Goal: Task Accomplishment & Management: Manage account settings

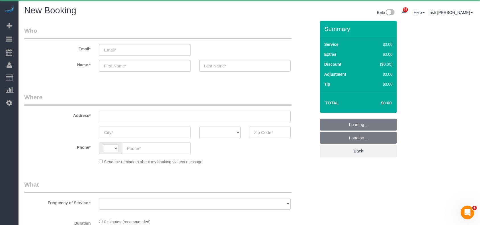
select select "string:US"
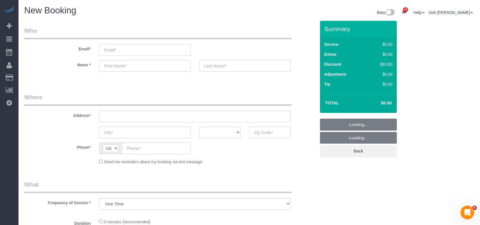
select select "object:956"
click at [121, 51] on input "email" at bounding box center [144, 50] width 91 height 12
select select "3"
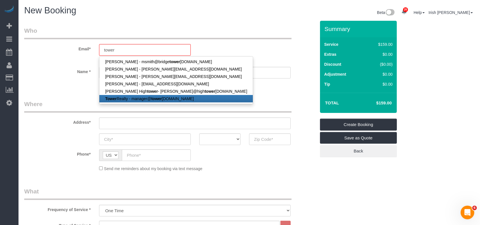
click at [137, 97] on link "Tower Realty - manager@ tower realtyaustin.com" at bounding box center [176, 98] width 154 height 7
type input "manager@towerrealtyaustin.com"
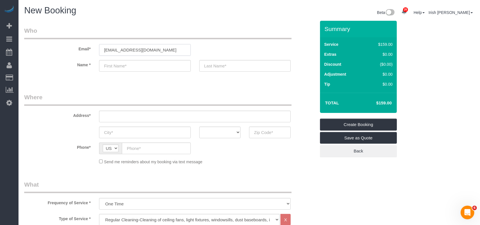
type input "Tower"
type input "Realty"
type input "(512) 947-8783"
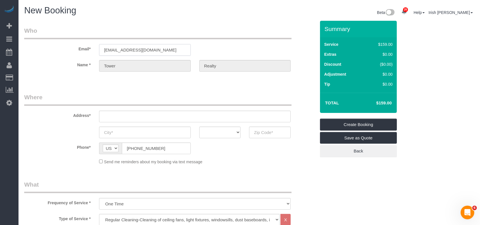
type input "1840 Burton Drive, Unit 141"
type input "Austin"
select select "[GEOGRAPHIC_DATA]"
type input "78741"
drag, startPoint x: 62, startPoint y: 118, endPoint x: 46, endPoint y: 118, distance: 16.5
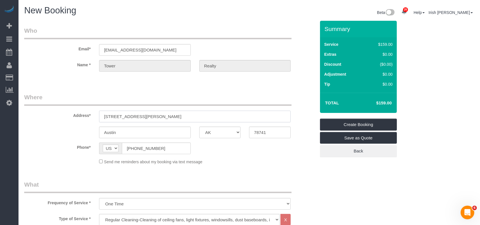
click at [46, 118] on div "Address* 1840 Burton Drive, Unit 141" at bounding box center [170, 107] width 300 height 29
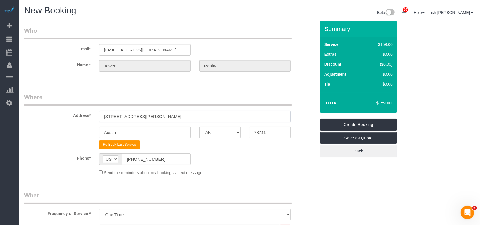
paste input "2320 gracy farms #927, Austin, TX 78758"
click at [175, 116] on input "2320 gracy farms #927, Austin, TX 78758" at bounding box center [195, 117] width 192 height 12
drag, startPoint x: 270, startPoint y: 132, endPoint x: 241, endPoint y: 133, distance: 28.8
click at [241, 133] on div "Austin AK AL AR AZ CA CO CT DC DE FL GA HI IA ID IL IN KS KY LA MA MD ME MI MN …" at bounding box center [170, 133] width 300 height 12
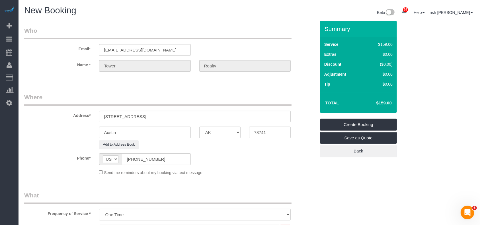
drag, startPoint x: 224, startPoint y: 120, endPoint x: 216, endPoint y: 116, distance: 9.4
click at [218, 117] on sui-booking-address "Address* 2320 gracy farms #927, Austin, TX 78758 Austin AK AL AR AZ CA CO CT DC…" at bounding box center [170, 121] width 292 height 56
drag, startPoint x: 198, startPoint y: 116, endPoint x: 150, endPoint y: 116, distance: 48.1
click at [150, 116] on input "2320 gracy farms #927, Austin, TX 78758" at bounding box center [195, 117] width 192 height 12
type input "2320 gracy farms #927,"
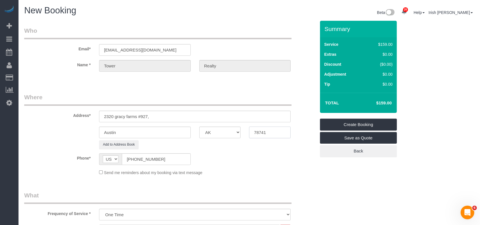
drag, startPoint x: 270, startPoint y: 133, endPoint x: 212, endPoint y: 129, distance: 58.5
click at [212, 129] on div "Austin AK AL AR AZ CA CO CT DC DE FL GA HI IA ID IL IN KS KY LA MA MD ME MI MN …" at bounding box center [170, 133] width 300 height 12
drag, startPoint x: 243, startPoint y: 132, endPoint x: 211, endPoint y: 133, distance: 31.9
click at [211, 133] on div "Austin AK AL AR AZ CA CO CT DC DE FL GA HI IA ID IL IN KS KY LA MA MD ME MI MN …" at bounding box center [170, 133] width 300 height 12
paste input "2320 gracy"
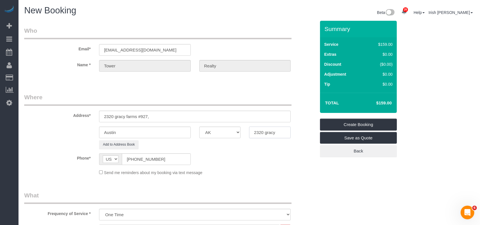
drag, startPoint x: 257, startPoint y: 131, endPoint x: 228, endPoint y: 130, distance: 28.8
click at [228, 130] on div "Austin AK AL AR AZ CA CO CT DC DE FL GA HI IA ID IL IN KS KY LA MA MD ME MI MN …" at bounding box center [170, 133] width 300 height 12
paste input "78758"
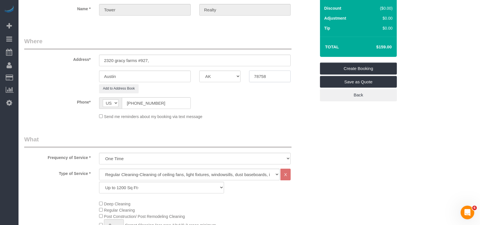
scroll to position [152, 0]
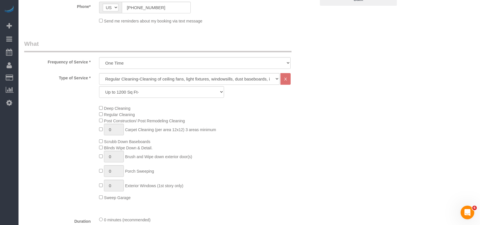
type input "78758"
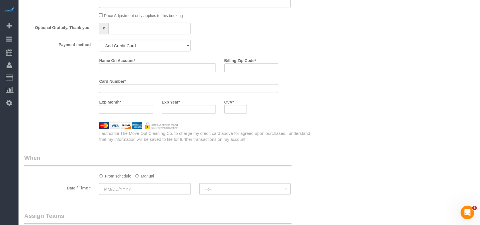
scroll to position [456, 0]
drag, startPoint x: 141, startPoint y: 42, endPoint x: 136, endPoint y: 51, distance: 10.3
click at [141, 42] on select "Add Credit Card Cash Check Paypal" at bounding box center [144, 45] width 91 height 12
select select "string:check"
click at [99, 41] on select "Add Credit Card Cash Check Paypal" at bounding box center [144, 45] width 91 height 12
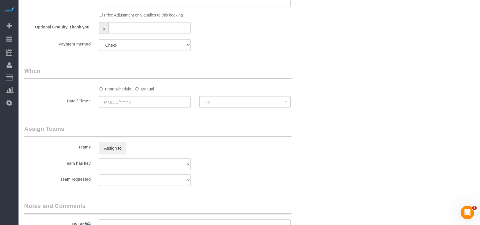
click at [140, 89] on label "Manual" at bounding box center [144, 88] width 19 height 8
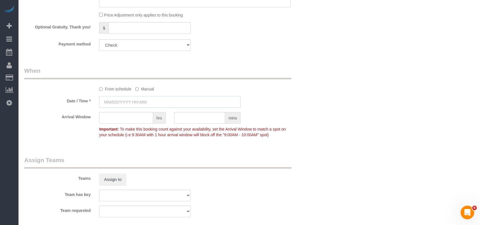
click at [122, 102] on input "text" at bounding box center [170, 102] width 142 height 12
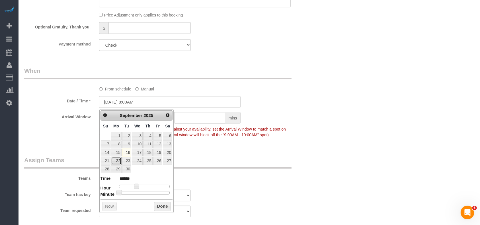
click at [120, 161] on link "22" at bounding box center [116, 161] width 11 height 8
type input "09/22/2025 8:00AM"
click at [159, 205] on button "Done" at bounding box center [162, 206] width 17 height 9
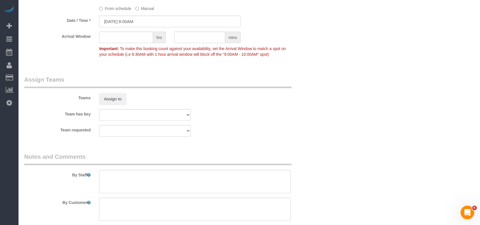
scroll to position [581, 0]
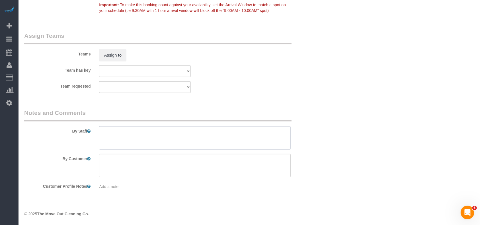
click at [137, 136] on textarea at bounding box center [195, 137] width 192 height 23
paste textarea "key 9"
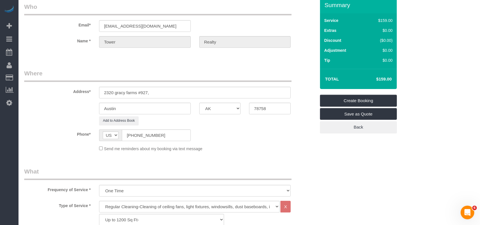
scroll to position [0, 0]
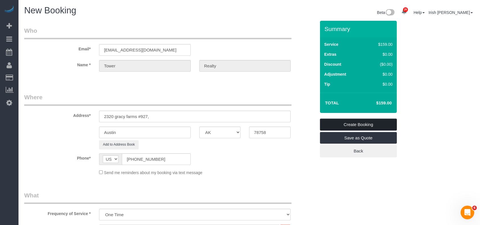
type textarea "key 9"
click at [363, 123] on link "Create Booking" at bounding box center [358, 125] width 77 height 12
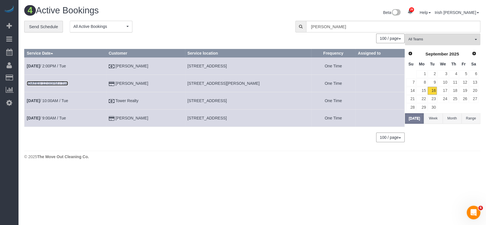
click at [54, 84] on link "Sep 16th / 12:00PM / Tue" at bounding box center [47, 83] width 41 height 5
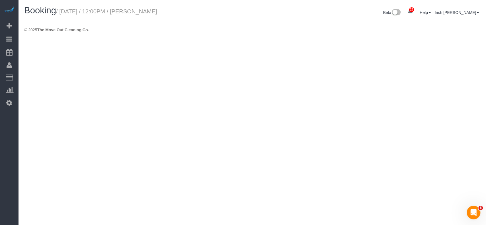
select select "[GEOGRAPHIC_DATA]"
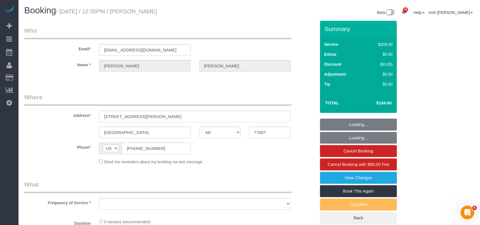
select select "string:fspay-8561af20-70c0-419c-b0e1-6878643e68ba"
select select "object:1552"
select select "3"
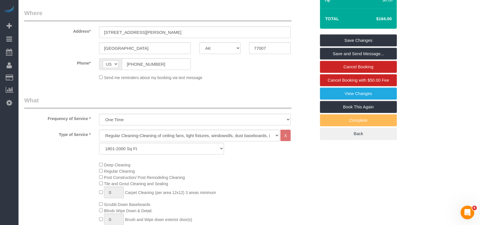
scroll to position [38, 0]
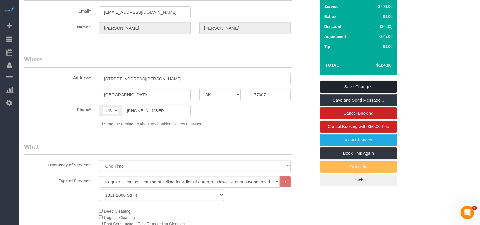
click at [363, 85] on link "Save Changes" at bounding box center [358, 87] width 77 height 12
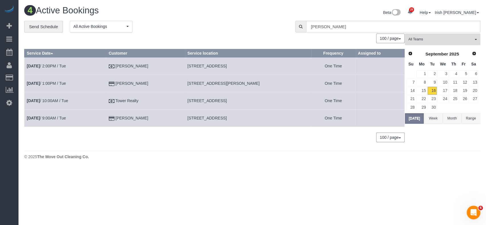
click at [62, 63] on td "Sep 16th / 2:00PM / Tue" at bounding box center [65, 66] width 82 height 17
click at [60, 65] on link "Sep 16th / 2:00PM / Tue" at bounding box center [46, 66] width 39 height 5
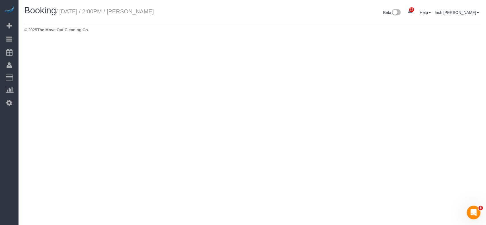
select select "[GEOGRAPHIC_DATA]"
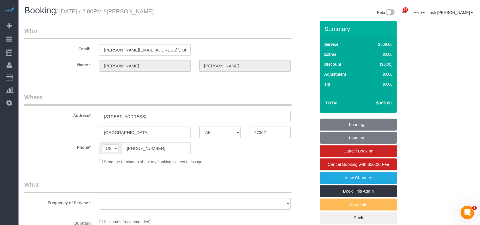
select select "object:2035"
select select "3"
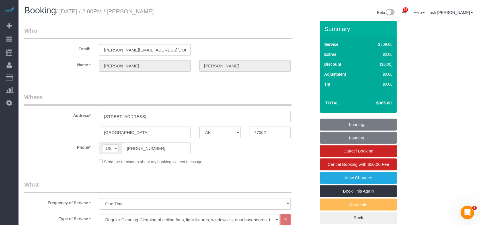
select select "object:2097"
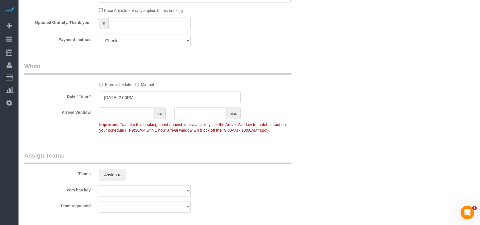
scroll to position [418, 0]
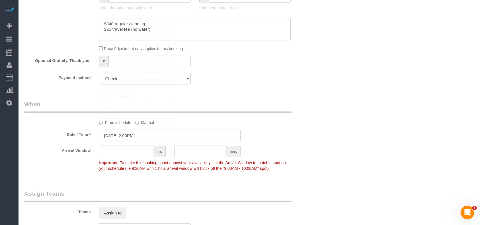
click at [143, 139] on input "09/16/2025 2:00PM" at bounding box center [170, 136] width 142 height 12
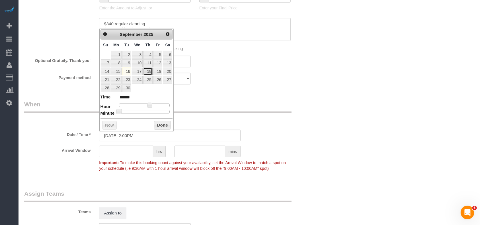
drag, startPoint x: 149, startPoint y: 71, endPoint x: 177, endPoint y: 123, distance: 58.9
click at [150, 72] on link "18" at bounding box center [147, 72] width 9 height 8
type input "09/18/2025 2:00PM"
click at [160, 122] on button "Done" at bounding box center [162, 125] width 17 height 9
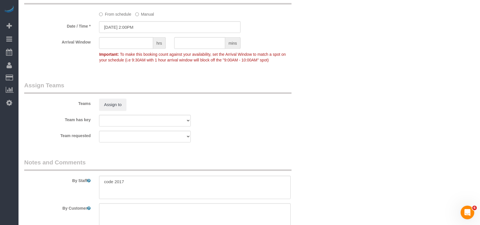
scroll to position [570, 0]
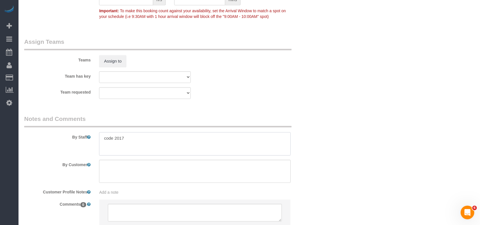
click at [162, 142] on textarea at bounding box center [195, 143] width 192 height 23
click at [160, 141] on textarea at bounding box center [195, 143] width 192 height 23
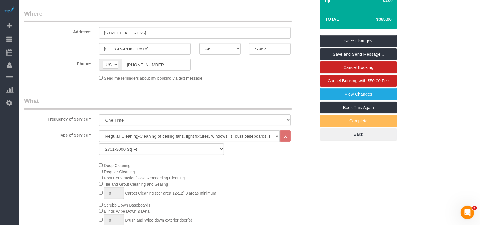
scroll to position [38, 0]
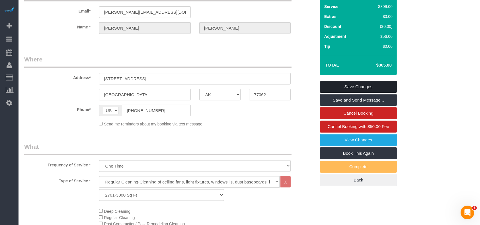
type textarea "code 2017. PENDING TILL WATER IS CONFIRMED"
click at [344, 87] on link "Save Changes" at bounding box center [358, 87] width 77 height 12
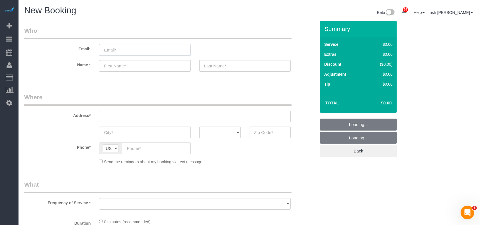
click at [117, 53] on input "email" at bounding box center [144, 50] width 91 height 12
paste input "[PHONE_NUMBER]"
type input "[PHONE_NUMBER]"
select select "object:2595"
select select "3"
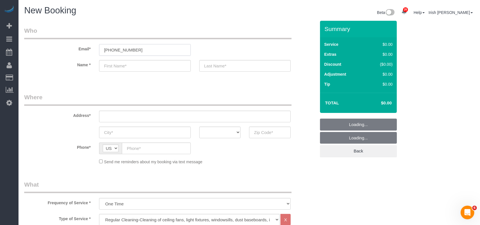
select select "object:2596"
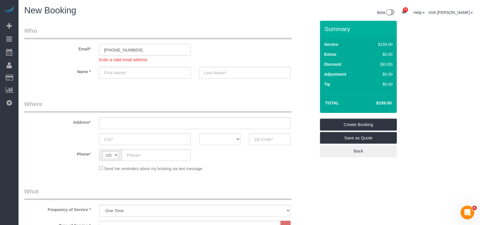
drag, startPoint x: 79, startPoint y: 47, endPoint x: 52, endPoint y: 46, distance: 27.1
click at [53, 46] on div "Email* [PHONE_NUMBER] Enter a valid email address" at bounding box center [170, 44] width 300 height 36
paste input "[EMAIL_ADDRESS][DOMAIN_NAME]"
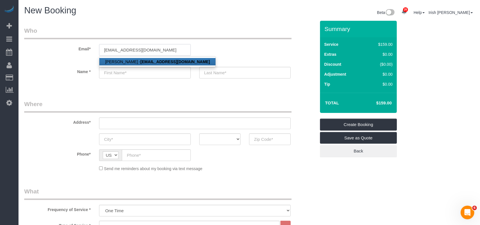
type input "[EMAIL_ADDRESS][DOMAIN_NAME]"
click at [105, 59] on link "Andrea Smith - andreamsmith@kw.com" at bounding box center [157, 61] width 116 height 7
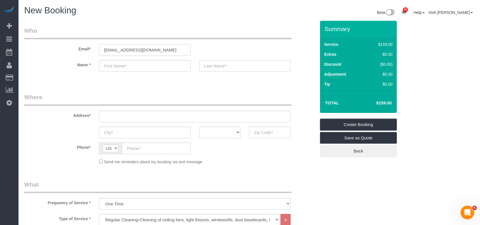
type input "Andrea"
type input "Smith"
type input "(832) 465-7071"
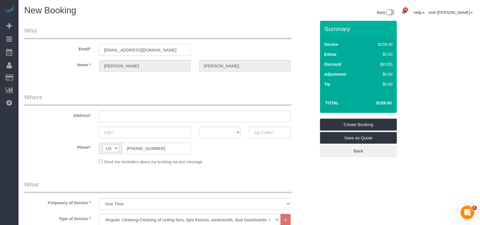
type input "19111 Field Cottage Lane"
type input "Richmond"
select select "[GEOGRAPHIC_DATA]"
type input "77407"
select select "string:fspay-f4408bd4-3c3f-417d-ab2a-953d3867686f"
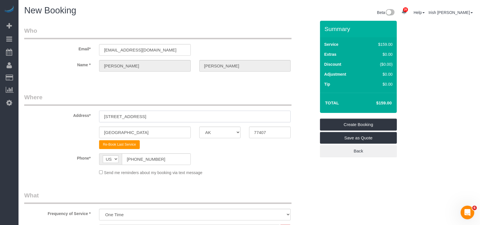
drag, startPoint x: 166, startPoint y: 116, endPoint x: 17, endPoint y: 120, distance: 149.0
paste input "30104 Prairie Creek Ct, Brookshire, TX 77423 Get Directions"
drag, startPoint x: 196, startPoint y: 115, endPoint x: 254, endPoint y: 116, distance: 58.1
click at [254, 116] on input "30104 Prairie Creek Ct, Brookshire, TX 77423 Get Directions" at bounding box center [195, 117] width 192 height 12
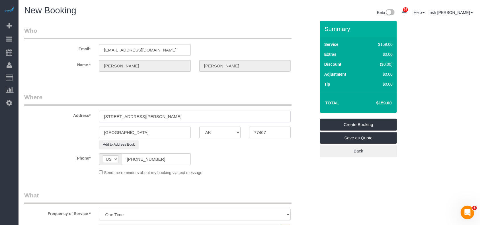
click at [186, 115] on input "[STREET_ADDRESS][PERSON_NAME]" at bounding box center [195, 117] width 192 height 12
type input "[STREET_ADDRESS][PERSON_NAME]"
drag, startPoint x: 259, startPoint y: 131, endPoint x: 230, endPoint y: 132, distance: 28.8
click at [230, 132] on div "Richmond AK AL AR AZ CA CO CT DC DE FL GA HI IA ID IL IN KS KY LA MA MD ME MI M…" at bounding box center [170, 133] width 300 height 12
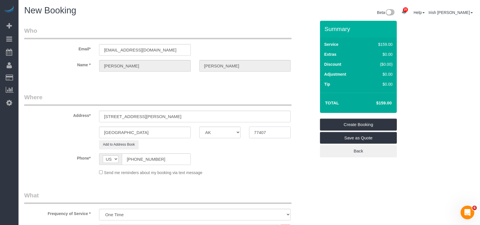
paste input "23"
type input "77423"
click at [163, 116] on input "[STREET_ADDRESS][PERSON_NAME]" at bounding box center [195, 117] width 192 height 12
drag, startPoint x: 150, startPoint y: 129, endPoint x: 77, endPoint y: 132, distance: 73.0
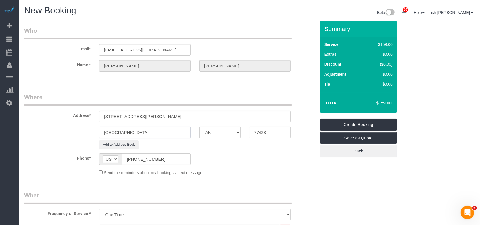
click at [79, 131] on div "Richmond AK AL AR AZ CA CO CT DC DE FL GA HI IA ID IL IN KS KY LA MA MD ME MI M…" at bounding box center [170, 133] width 300 height 12
paste input "Brookshire"
type input "Brookshire"
drag, startPoint x: 150, startPoint y: 117, endPoint x: 190, endPoint y: 116, distance: 40.4
click at [169, 116] on input "[STREET_ADDRESS][PERSON_NAME]" at bounding box center [195, 117] width 192 height 12
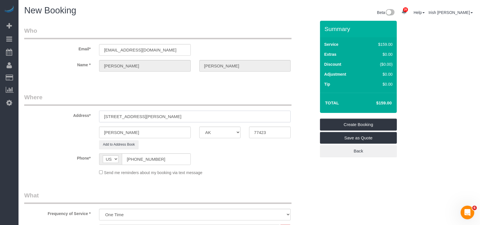
drag, startPoint x: 190, startPoint y: 116, endPoint x: 218, endPoint y: 116, distance: 28.2
click at [218, 116] on input "[STREET_ADDRESS][PERSON_NAME]" at bounding box center [195, 117] width 192 height 12
drag, startPoint x: 149, startPoint y: 116, endPoint x: 193, endPoint y: 116, distance: 44.1
click at [193, 116] on input "30104 Prairie Creek Ct, Brookshire, T" at bounding box center [195, 117] width 192 height 12
type input "30104 Prairie Creek Ct"
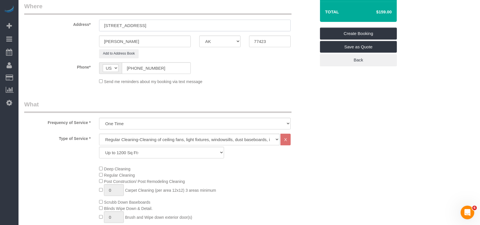
scroll to position [114, 0]
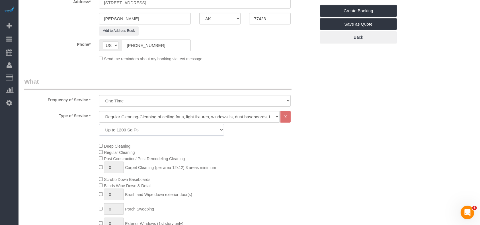
click at [139, 130] on select "Up to 1200 Sq Ft- [DATE]-[DATE] Sq Ft [DATE]-[DATE] Sq Ft [DATE]-[DATE] Sq Ft […" at bounding box center [161, 130] width 125 height 12
select select "61"
click at [99, 124] on select "Up to 1200 Sq Ft- [DATE]-[DATE] Sq Ft [DATE]-[DATE] Sq Ft [DATE]-[DATE] Sq Ft […" at bounding box center [161, 130] width 125 height 12
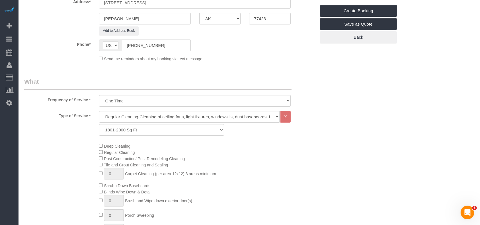
click at [178, 81] on legend "What" at bounding box center [157, 83] width 267 height 13
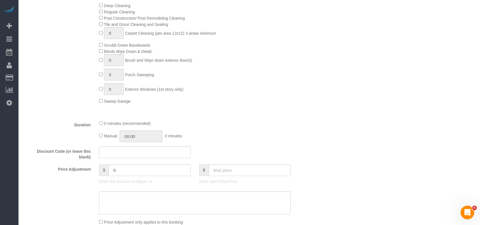
scroll to position [266, 0]
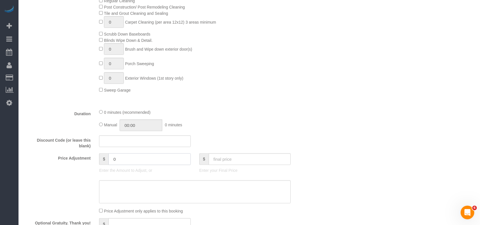
drag, startPoint x: 97, startPoint y: 161, endPoint x: 85, endPoint y: 161, distance: 12.0
click at [86, 161] on div "Price Adjustment $ 0 Enter the Amount to Adjust, or $ Enter your Final Price" at bounding box center [170, 165] width 300 height 23
click at [126, 161] on input "1" at bounding box center [150, 160] width 82 height 12
paste input "5"
drag, startPoint x: 124, startPoint y: 161, endPoint x: 98, endPoint y: 161, distance: 25.9
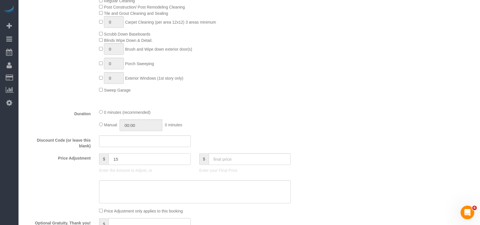
click at [98, 161] on div "$ 15 Enter the Amount to Adjust, or" at bounding box center [145, 165] width 100 height 23
type input "15"
click at [126, 190] on textarea at bounding box center [195, 192] width 192 height 23
paste textarea "15"
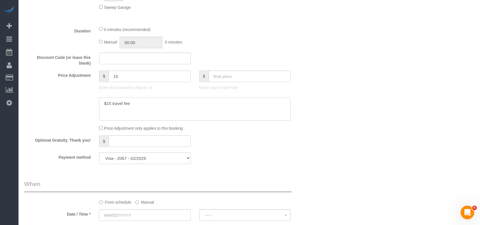
scroll to position [380, 0]
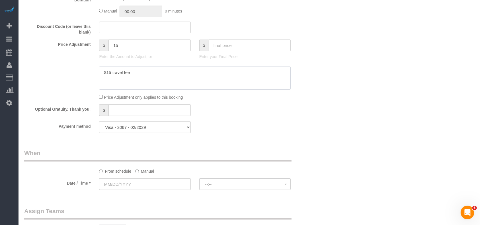
type textarea "$15 travel fee"
click at [148, 129] on select "Visa - 2051 - 02/2029 Visa - 2051 - 02/2029 Visa - 2051 - 02/2029 Visa - 2051 -…" at bounding box center [144, 128] width 91 height 12
click at [140, 172] on label "Manual" at bounding box center [144, 171] width 19 height 8
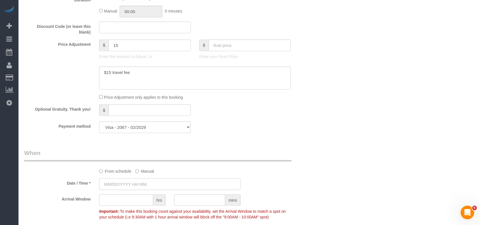
click at [131, 183] on input "text" at bounding box center [170, 185] width 142 height 12
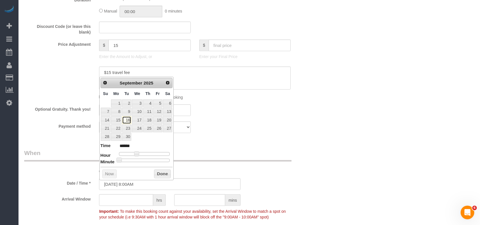
click at [128, 118] on link "16" at bounding box center [126, 120] width 9 height 8
type input "09/16/2025 9:00AM"
type input "******"
type input "09/16/2025 10:00AM"
type input "*******"
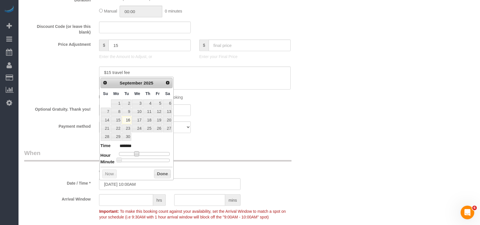
type input "09/16/2025 11:00AM"
type input "*******"
type input "09/16/2025 12:00PM"
type input "*******"
type input "09/16/2025 1:00PM"
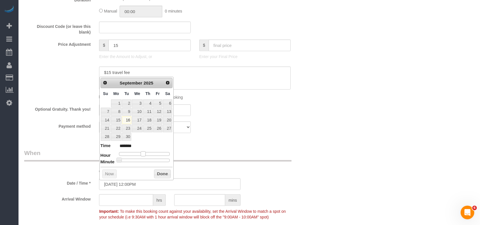
type input "******"
type input "09/16/2025 2:00PM"
type input "******"
drag, startPoint x: 134, startPoint y: 151, endPoint x: 147, endPoint y: 153, distance: 13.0
click at [147, 153] on span at bounding box center [149, 154] width 5 height 5
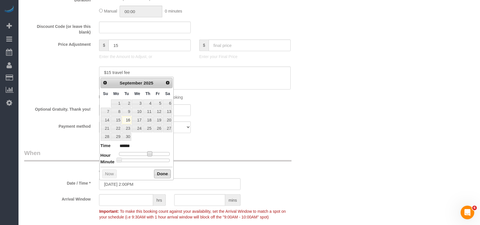
click at [161, 177] on button "Done" at bounding box center [162, 174] width 17 height 9
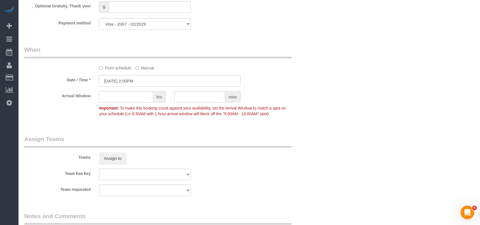
scroll to position [531, 0]
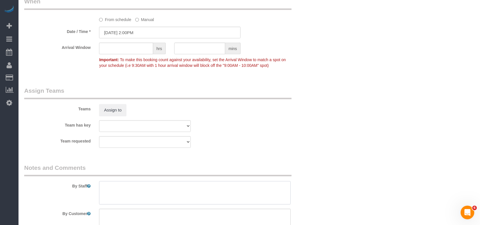
click at [139, 195] on textarea at bounding box center [195, 192] width 192 height 23
paste textarea "Door code is 1991 and then hit the oval button at the top of the lock."
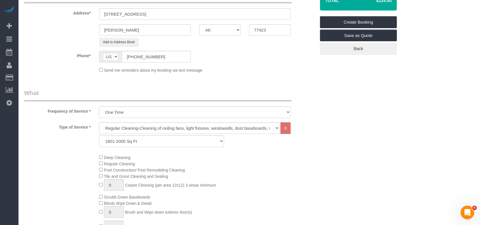
scroll to position [0, 0]
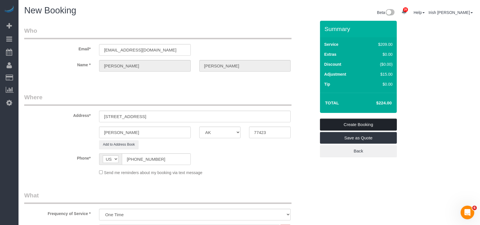
type textarea "Door code is 1991 and then hit the oval button at the top of the lock."
click at [349, 125] on link "Create Booking" at bounding box center [358, 125] width 77 height 12
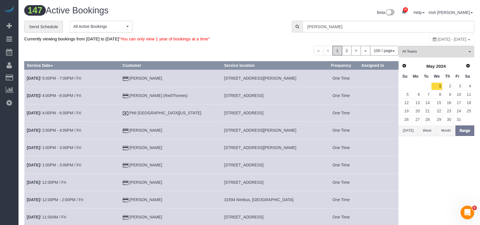
click at [410, 130] on button "[DATE]" at bounding box center [408, 131] width 19 height 11
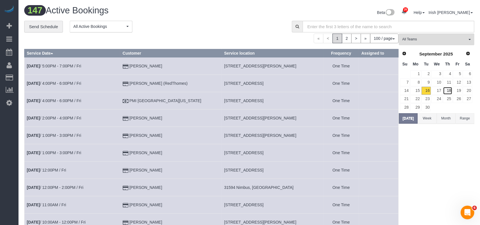
click at [452, 90] on link "18" at bounding box center [447, 91] width 9 height 8
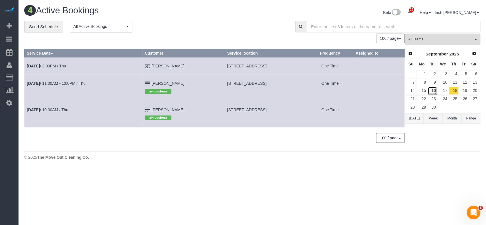
click at [433, 89] on link "16" at bounding box center [432, 91] width 9 height 8
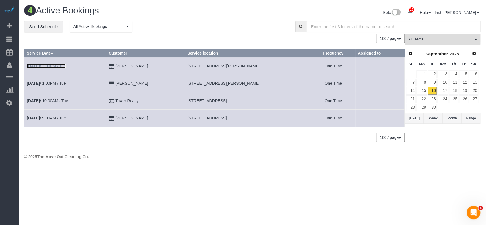
click at [57, 65] on link "Sep 16th / 3:00PM / Tue" at bounding box center [46, 66] width 39 height 5
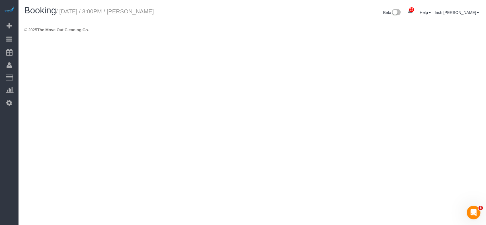
select select "[GEOGRAPHIC_DATA]"
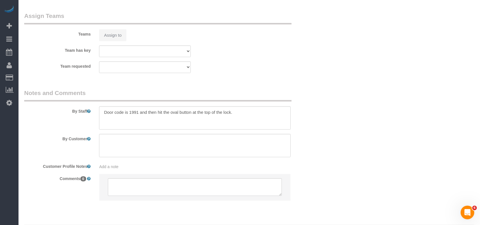
select select "object:4184"
select select "string:fspay-f4408bd4-3c3f-417d-ab2a-953d3867686f"
select select "3"
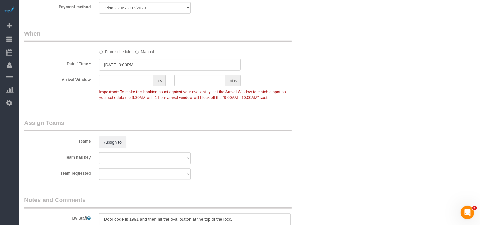
select select "object:4271"
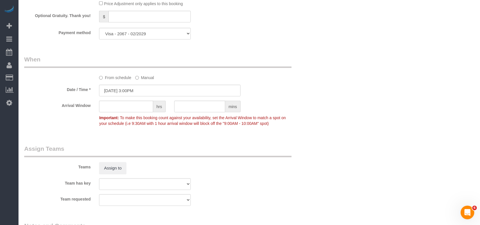
scroll to position [451, 0]
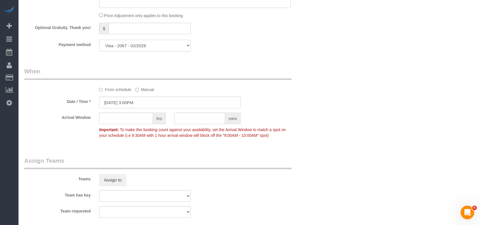
click at [137, 43] on select "Visa - 2051 - 02/2029 Visa - 2051 - 02/2029 Visa - 2051 - 02/2029 Visa - 2051 -…" at bounding box center [144, 46] width 91 height 12
select select "string:fspay-9c9b043c-e597-4870-b3fa-e0d33c1ca1bf"
click at [99, 42] on select "Visa - 2051 - 02/2029 Visa - 2051 - 02/2029 Visa - 2051 - 02/2029 Visa - 2051 -…" at bounding box center [144, 46] width 91 height 12
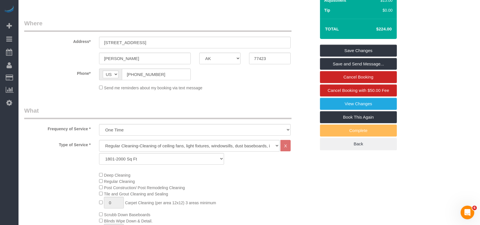
scroll to position [33, 0]
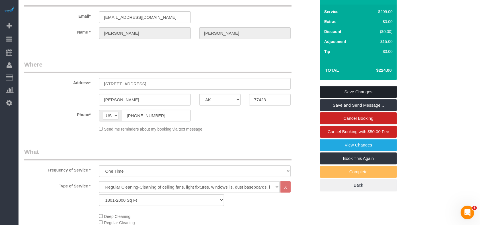
click at [336, 88] on link "Save Changes" at bounding box center [358, 92] width 77 height 12
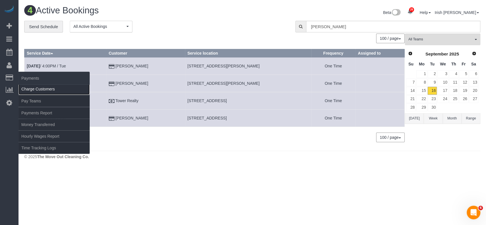
click at [32, 94] on link "Charge Customers" at bounding box center [54, 88] width 71 height 11
click at [34, 91] on link "Charge Customers" at bounding box center [54, 88] width 71 height 11
select select
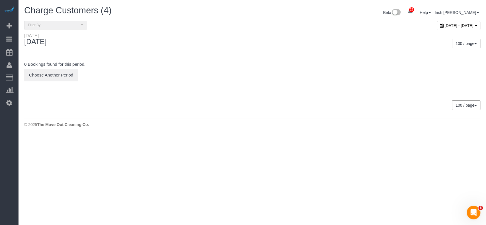
click at [445, 26] on span "[DATE] - [DATE]" at bounding box center [459, 25] width 29 height 5
type input "**********"
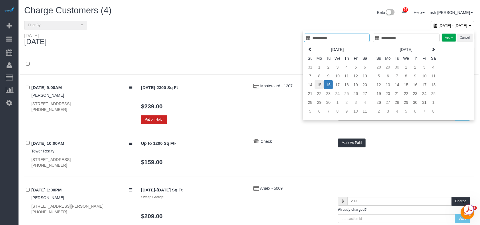
type input "**********"
click at [322, 84] on td "15" at bounding box center [319, 84] width 9 height 9
type input "**********"
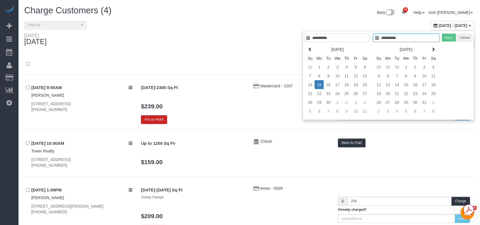
click at [322, 84] on td "15" at bounding box center [319, 84] width 9 height 9
type input "**********"
click at [451, 35] on button "Apply" at bounding box center [449, 38] width 14 height 8
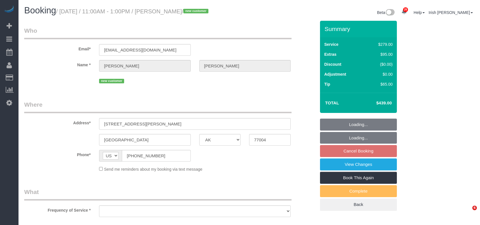
select select "[GEOGRAPHIC_DATA]"
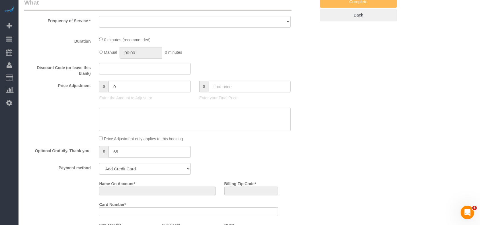
select select "object:5659"
select select "string:fspay-f85a0c9f-83f9-4ecf-a85e-4395637ece8e"
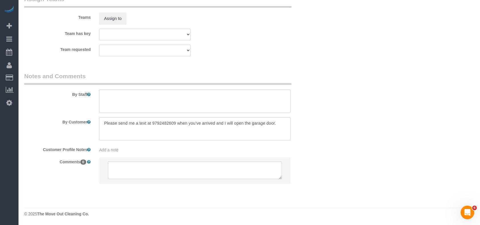
select select "object:5735"
select select "3"
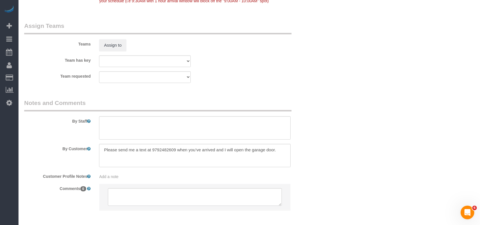
scroll to position [621, 0]
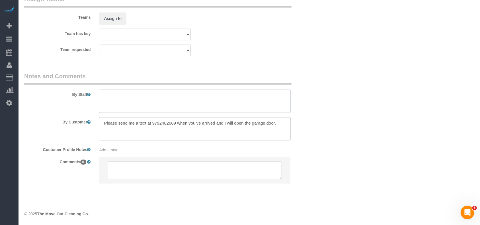
click at [114, 98] on textarea at bounding box center [195, 101] width 192 height 23
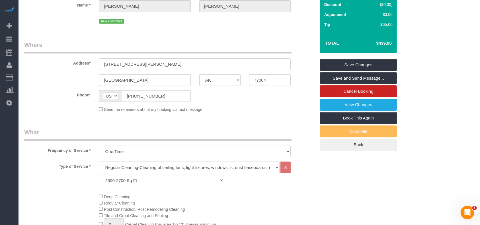
scroll to position [13, 0]
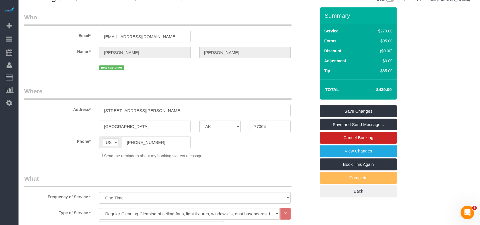
type textarea "* will open at 8-8:30am"
click at [357, 109] on link "Save Changes" at bounding box center [358, 111] width 77 height 12
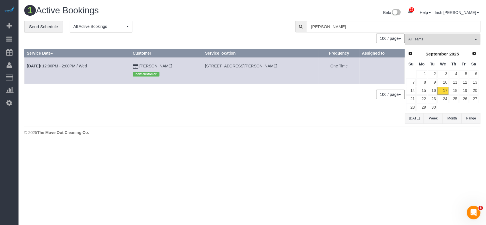
click at [412, 119] on button "[DATE]" at bounding box center [414, 118] width 19 height 11
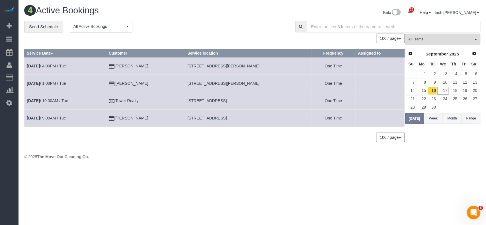
drag, startPoint x: 130, startPoint y: 78, endPoint x: 96, endPoint y: 77, distance: 34.2
click at [96, 77] on tr "[DATE] 1:00PM / Tue [PERSON_NAME] [STREET_ADDRESS][PERSON_NAME] One Time" at bounding box center [214, 83] width 380 height 17
copy tr "[PERSON_NAME]"
click at [445, 90] on link "17" at bounding box center [442, 91] width 11 height 8
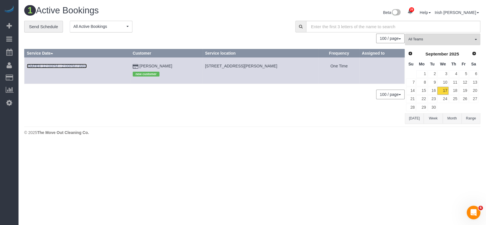
click at [71, 66] on link "[DATE] 12:00PM - 2:00PM / Wed" at bounding box center [57, 66] width 60 height 5
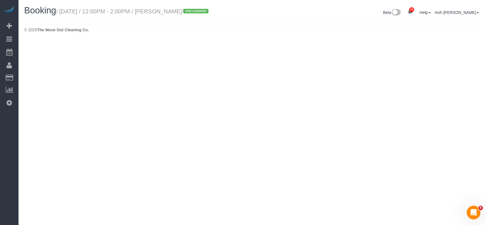
select select "[GEOGRAPHIC_DATA]"
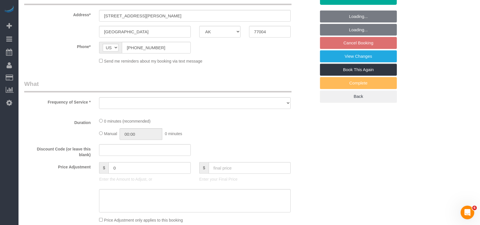
select select "object:6207"
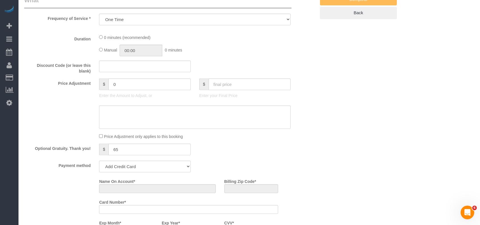
select select "string:fspay-f85a0c9f-83f9-4ecf-a85e-4395637ece8e"
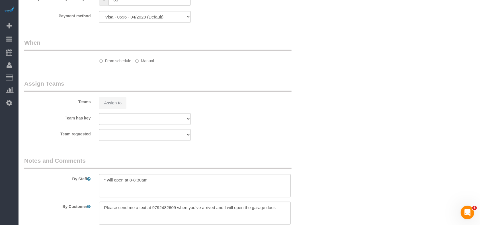
select select "spot91"
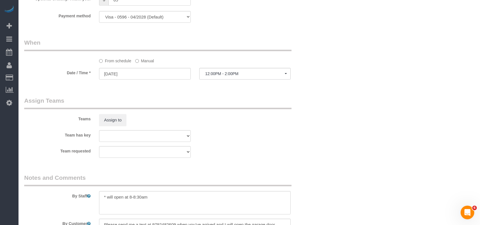
select select "object:6285"
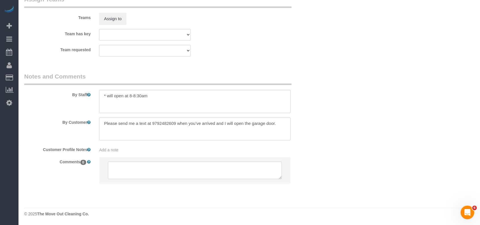
select select "3"
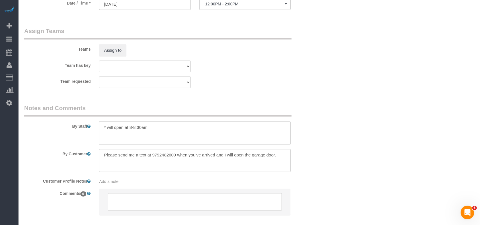
scroll to position [590, 0]
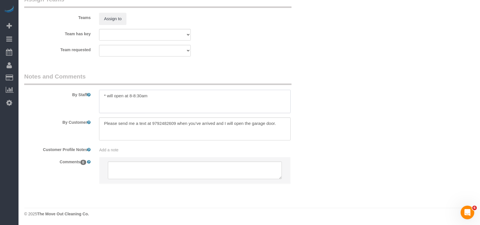
click at [149, 101] on textarea at bounding box center [195, 101] width 192 height 23
click at [124, 97] on textarea at bounding box center [195, 101] width 192 height 23
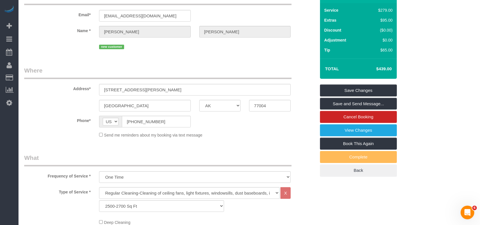
scroll to position [0, 0]
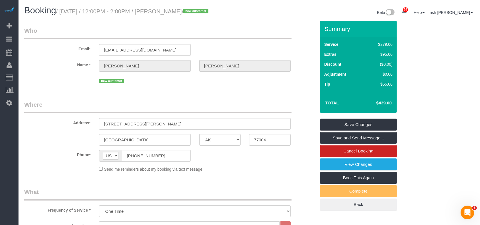
type textarea "* will open remotely at 8-8:30am"
click at [353, 124] on link "Save Changes" at bounding box center [358, 125] width 77 height 12
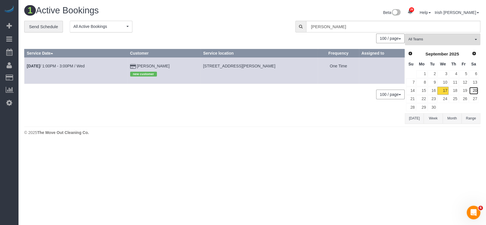
click at [475, 89] on link "20" at bounding box center [473, 91] width 9 height 8
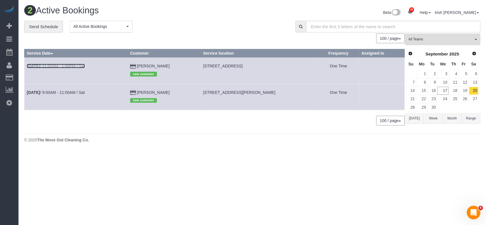
click at [49, 68] on link "[DATE] 11:00AM - 1:00PM / Sat" at bounding box center [56, 66] width 58 height 5
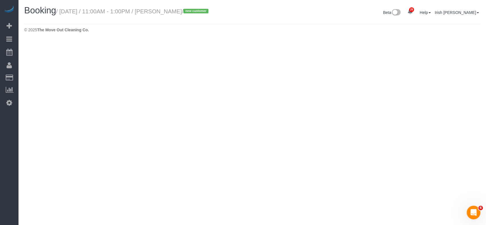
select select "[GEOGRAPHIC_DATA]"
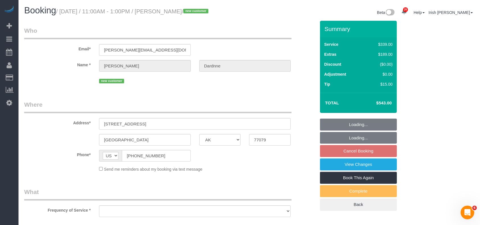
select select "string:fspay-5613fe23-fdb5-4731-a0ae-e3364de4c1f3"
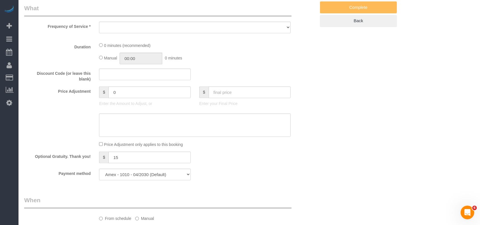
scroll to position [190, 0]
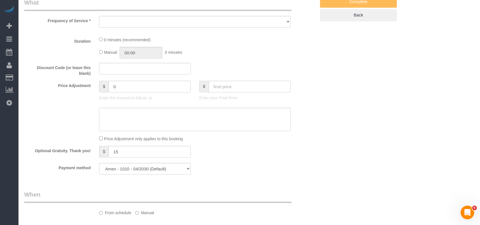
select select "object:6734"
select select "3"
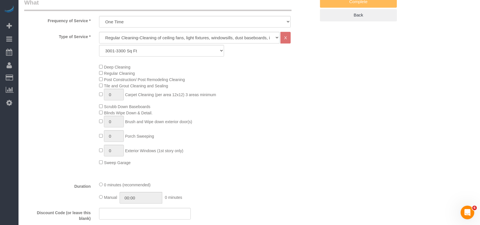
select select "object:6821"
drag, startPoint x: 143, startPoint y: 48, endPoint x: 138, endPoint y: 52, distance: 6.6
click at [143, 48] on select "Up to 1200 Sq Ft- [DATE]-[DATE] Sq Ft [DATE]-[DATE] Sq Ft [DATE]-[DATE] Sq Ft […" at bounding box center [161, 51] width 125 height 12
select select "18"
click at [99, 45] on select "Up to 1200 Sq Ft- [DATE]-[DATE] Sq Ft [DATE]-[DATE] Sq Ft [DATE]-[DATE] Sq Ft […" at bounding box center [161, 51] width 125 height 12
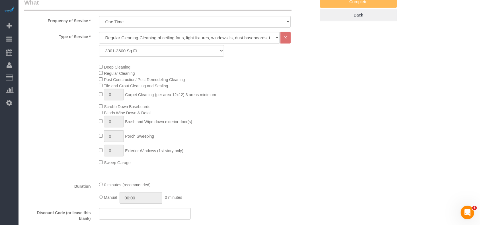
click at [295, 157] on div "Deep Cleaning Regular Cleaning Post Construction/ Post Remodeling Cleaning Tile…" at bounding box center [207, 115] width 225 height 102
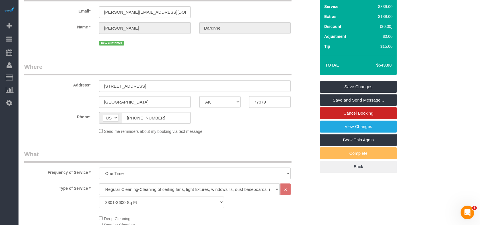
scroll to position [0, 0]
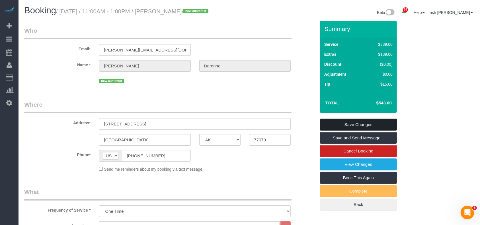
click at [365, 122] on link "Save Changes" at bounding box center [358, 125] width 77 height 12
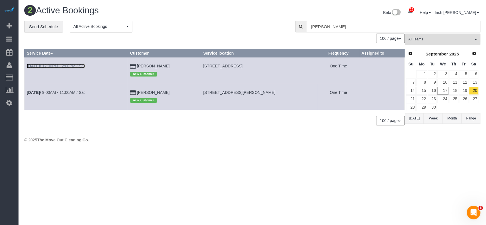
click at [47, 64] on link "[DATE] 12:00PM - 2:00PM / Sat" at bounding box center [56, 66] width 58 height 5
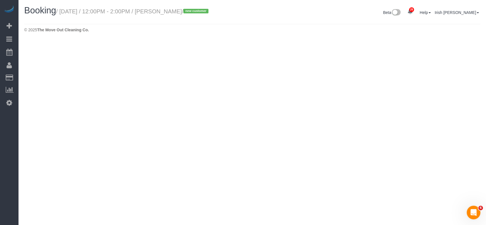
select select "[GEOGRAPHIC_DATA]"
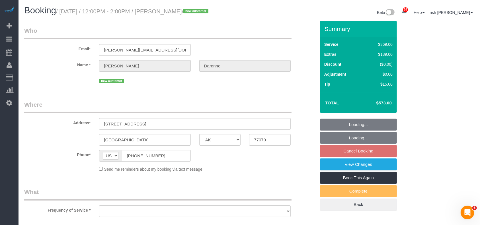
select select "string:fspay-5613fe23-fdb5-4731-a0ae-e3364de4c1f3"
select select "object:7301"
select select "spot141"
select select "3"
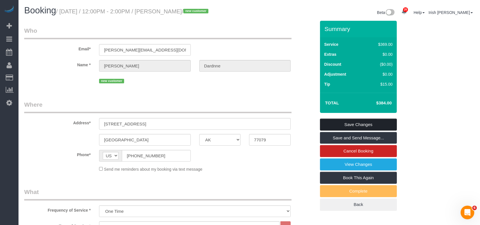
click at [343, 122] on link "Save Changes" at bounding box center [358, 125] width 77 height 12
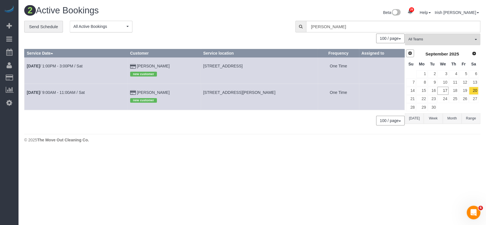
click at [408, 52] on span "Prev" at bounding box center [410, 53] width 5 height 5
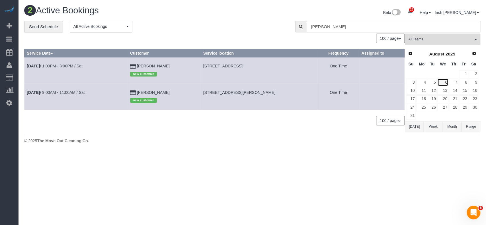
click at [447, 83] on link "6" at bounding box center [442, 83] width 11 height 8
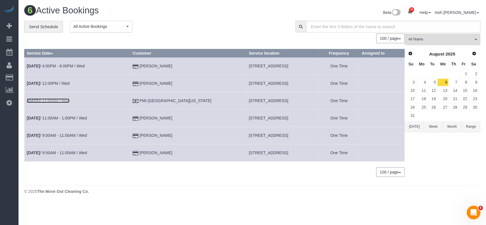
click at [65, 99] on link "[DATE] 11:00AM / Wed" at bounding box center [48, 101] width 43 height 5
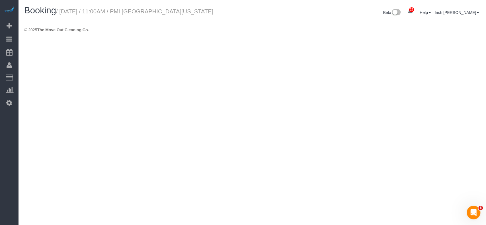
select select "[GEOGRAPHIC_DATA]"
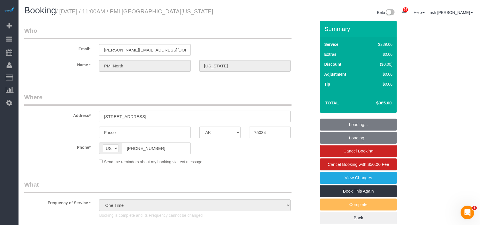
select select "object:7941"
select select "3"
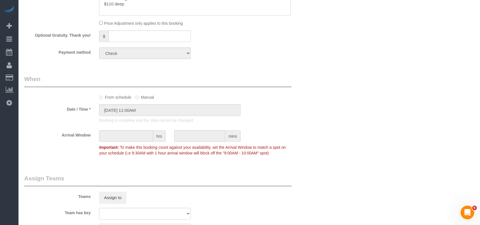
scroll to position [570, 0]
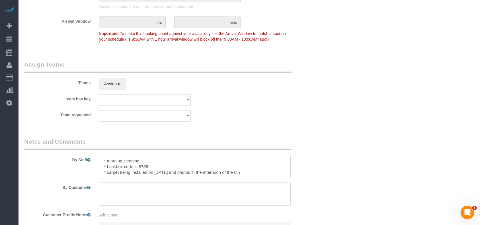
click at [141, 167] on textarea at bounding box center [195, 166] width 192 height 23
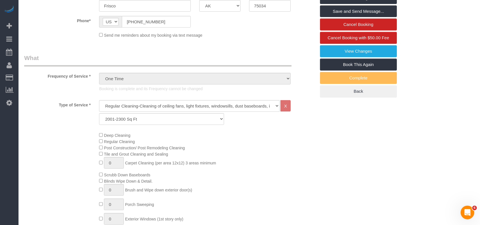
scroll to position [38, 0]
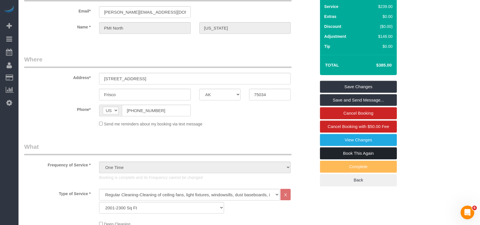
click at [381, 150] on link "Book This Again" at bounding box center [358, 154] width 77 height 12
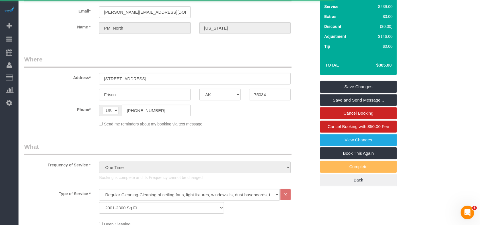
select select "[GEOGRAPHIC_DATA]"
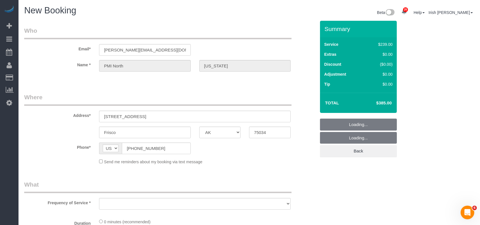
select select "object:8202"
select select "3"
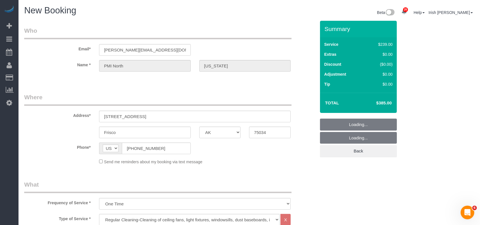
select select "string:fspay"
click at [14, 151] on div "26 Beta Your Notifications You have 0 alerts × You have 2 to charge for [DATE] …" at bounding box center [9, 112] width 19 height 225
select select "object:8289"
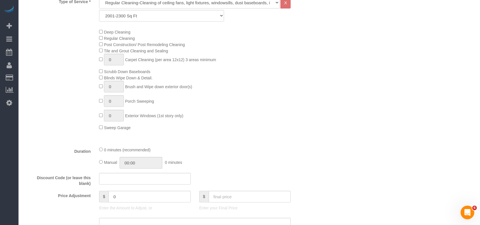
scroll to position [277, 0]
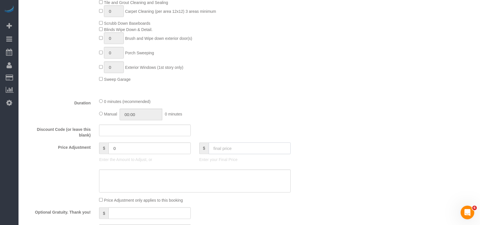
click at [240, 150] on input "text" at bounding box center [250, 149] width 82 height 12
type input "19"
type input "-220"
click at [243, 149] on input "text" at bounding box center [250, 149] width 82 height 12
paste input "5"
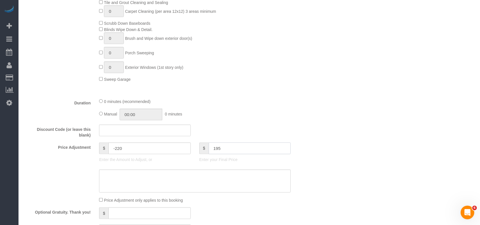
drag, startPoint x: 212, startPoint y: 146, endPoint x: 196, endPoint y: 146, distance: 16.2
click at [196, 146] on div "$ 195 Enter your Final Price" at bounding box center [245, 154] width 100 height 23
type input "195"
click at [203, 181] on textarea at bounding box center [195, 181] width 192 height 23
paste textarea "195"
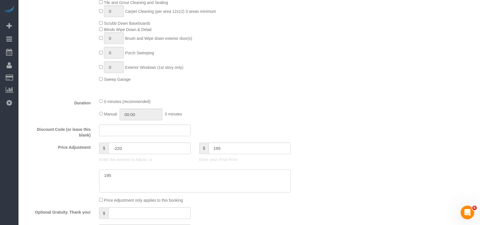
type textarea "195"
type input "-44"
click at [98, 175] on div at bounding box center [195, 181] width 200 height 23
click at [104, 177] on textarea at bounding box center [195, 181] width 192 height 23
type textarea "$195 light cleaning"
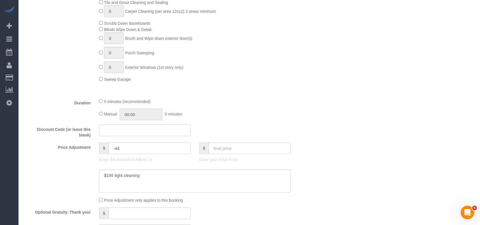
drag, startPoint x: 27, startPoint y: 168, endPoint x: 193, endPoint y: 7, distance: 230.2
click at [28, 167] on sui-booking-price-adjustment "Price Adjustment $ -44 Enter the Amount to Adjust, or $ Enter your Final Price …" at bounding box center [170, 173] width 292 height 61
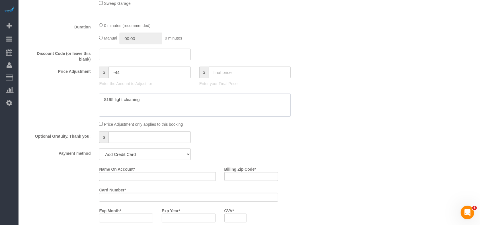
click at [147, 104] on textarea at bounding box center [195, 105] width 192 height 23
drag, startPoint x: 62, startPoint y: 105, endPoint x: 35, endPoint y: 103, distance: 26.5
click at [35, 103] on div at bounding box center [170, 105] width 300 height 23
click at [165, 154] on select "Mastercard - 5240 - 06/2028 (Default) Add Credit Card ─────────────── Cash Chec…" at bounding box center [144, 155] width 91 height 12
select select "string:check"
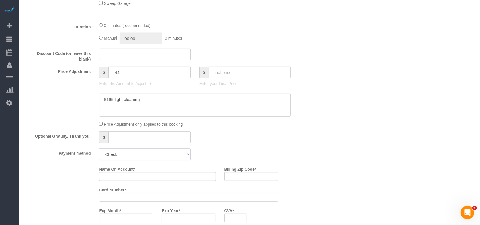
click at [99, 150] on select "Mastercard - 5240 - 06/2028 (Default) Add Credit Card ─────────────── Cash Chec…" at bounding box center [144, 155] width 91 height 12
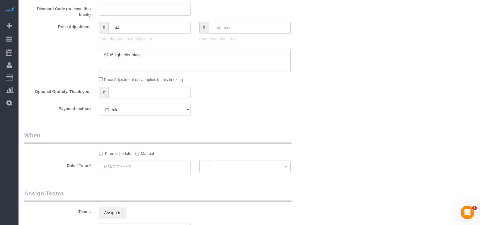
scroll to position [467, 0]
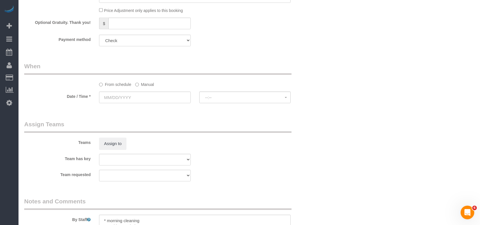
click at [140, 85] on label "Manual" at bounding box center [144, 84] width 19 height 8
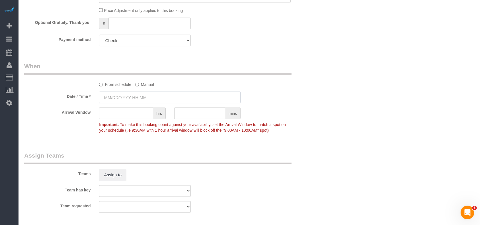
click at [131, 101] on input "text" at bounding box center [170, 98] width 142 height 12
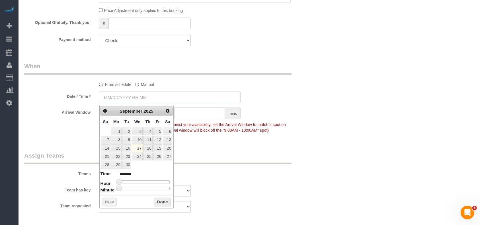
type input "[DATE] 8:00AM"
click at [245, 170] on div "Teams Assign to" at bounding box center [170, 167] width 300 height 30
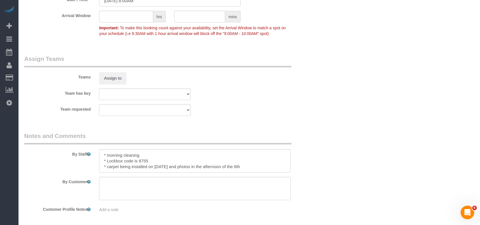
scroll to position [587, 0]
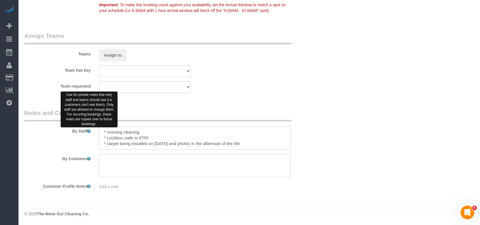
drag, startPoint x: 255, startPoint y: 144, endPoint x: 89, endPoint y: 131, distance: 166.2
click at [89, 131] on div "By Staff" at bounding box center [170, 129] width 300 height 41
paste textarea "$195 light cleaning"
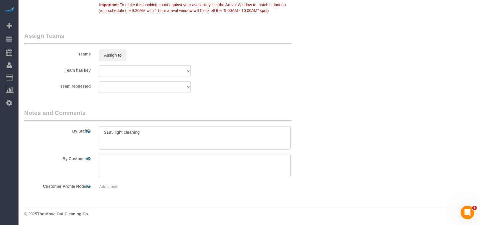
click at [101, 132] on textarea at bounding box center [195, 137] width 192 height 23
click at [158, 134] on textarea at bounding box center [195, 137] width 192 height 23
type textarea "*$195 light cleaning, including the missed areas for appliances, drawers and tu…"
